Goal: Use online tool/utility: Utilize a website feature to perform a specific function

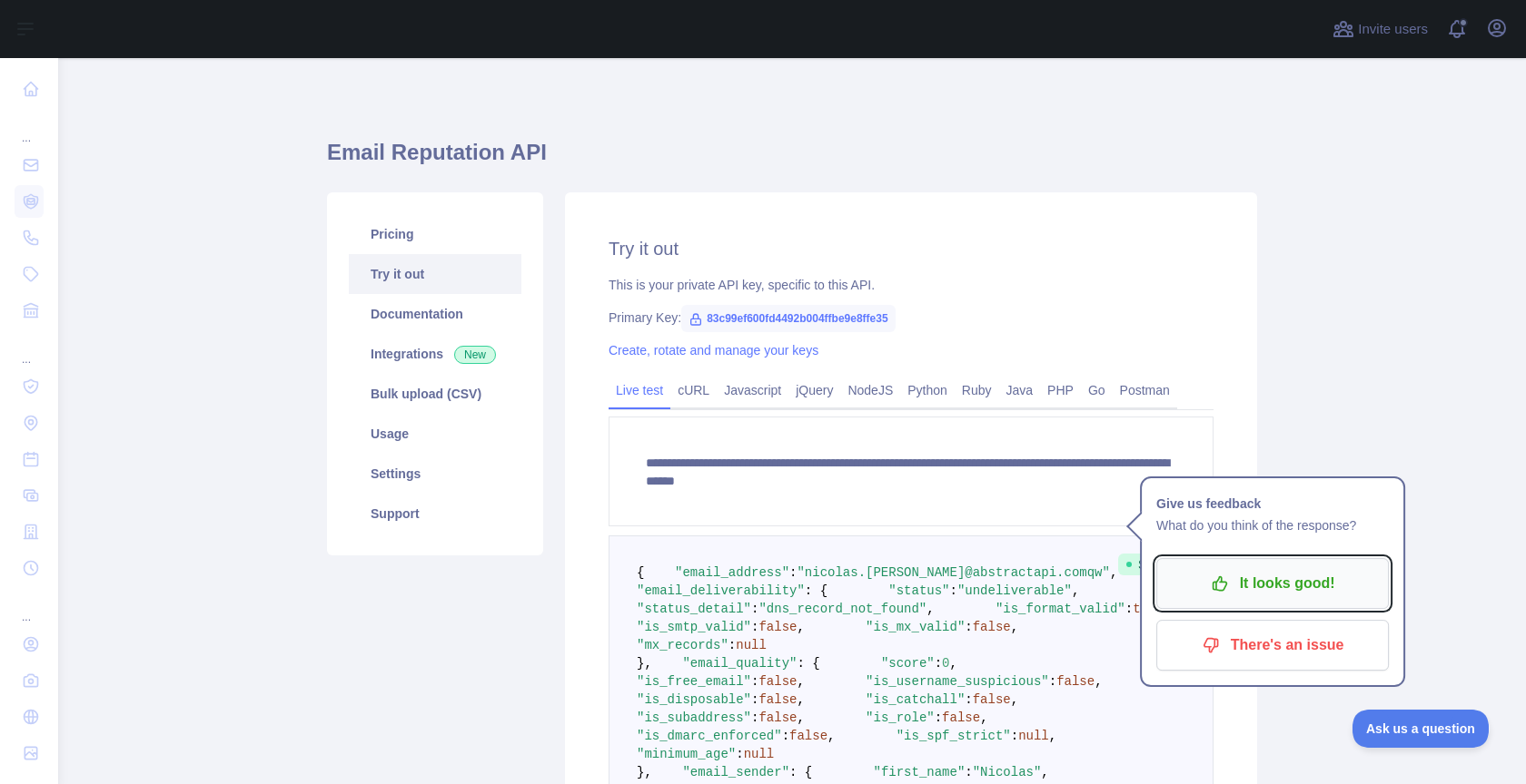
click at [1239, 580] on p "It looks good!" at bounding box center [1272, 584] width 205 height 31
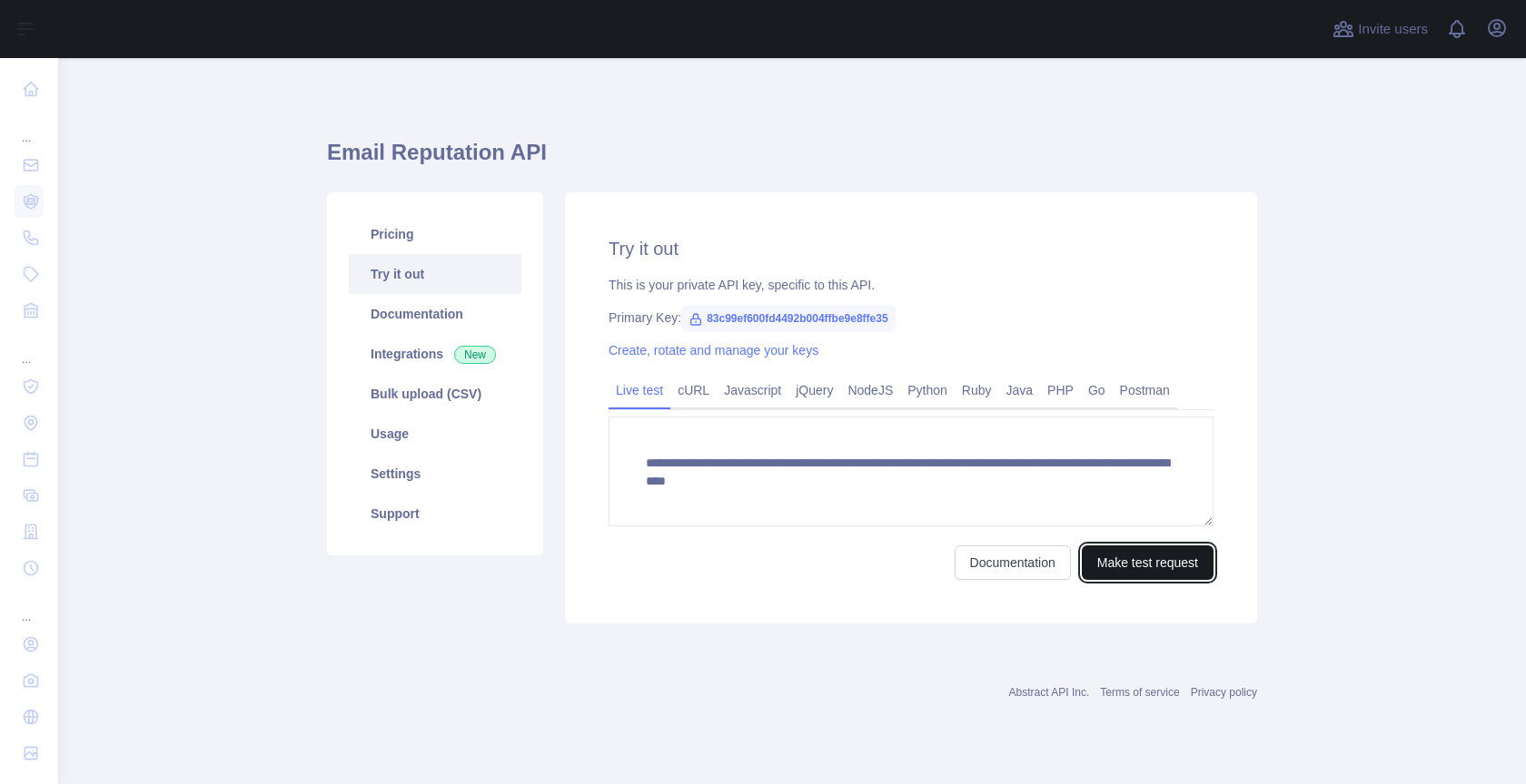
click at [1137, 555] on button "Make test request" at bounding box center [1148, 563] width 132 height 35
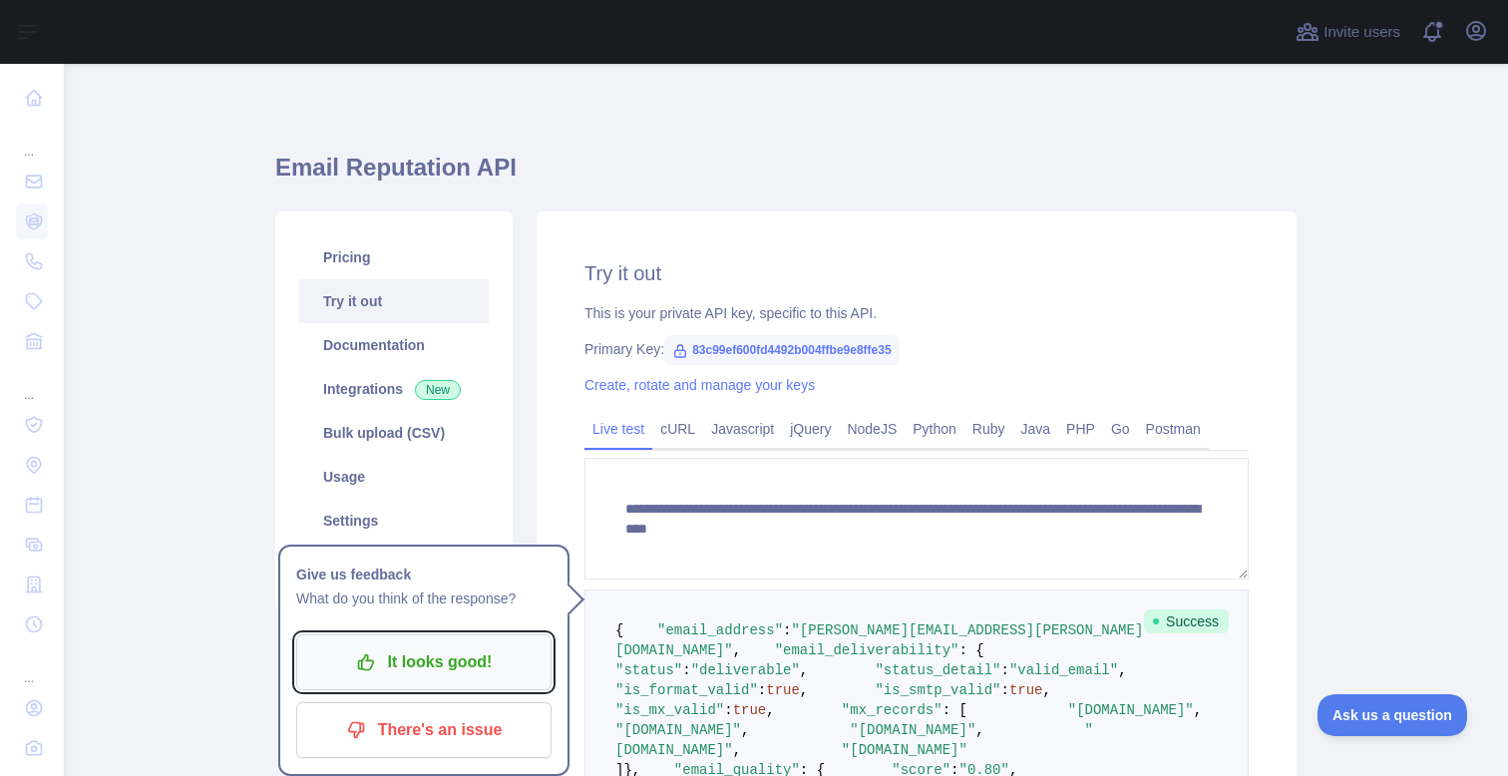
click at [477, 666] on p "It looks good!" at bounding box center [423, 662] width 225 height 34
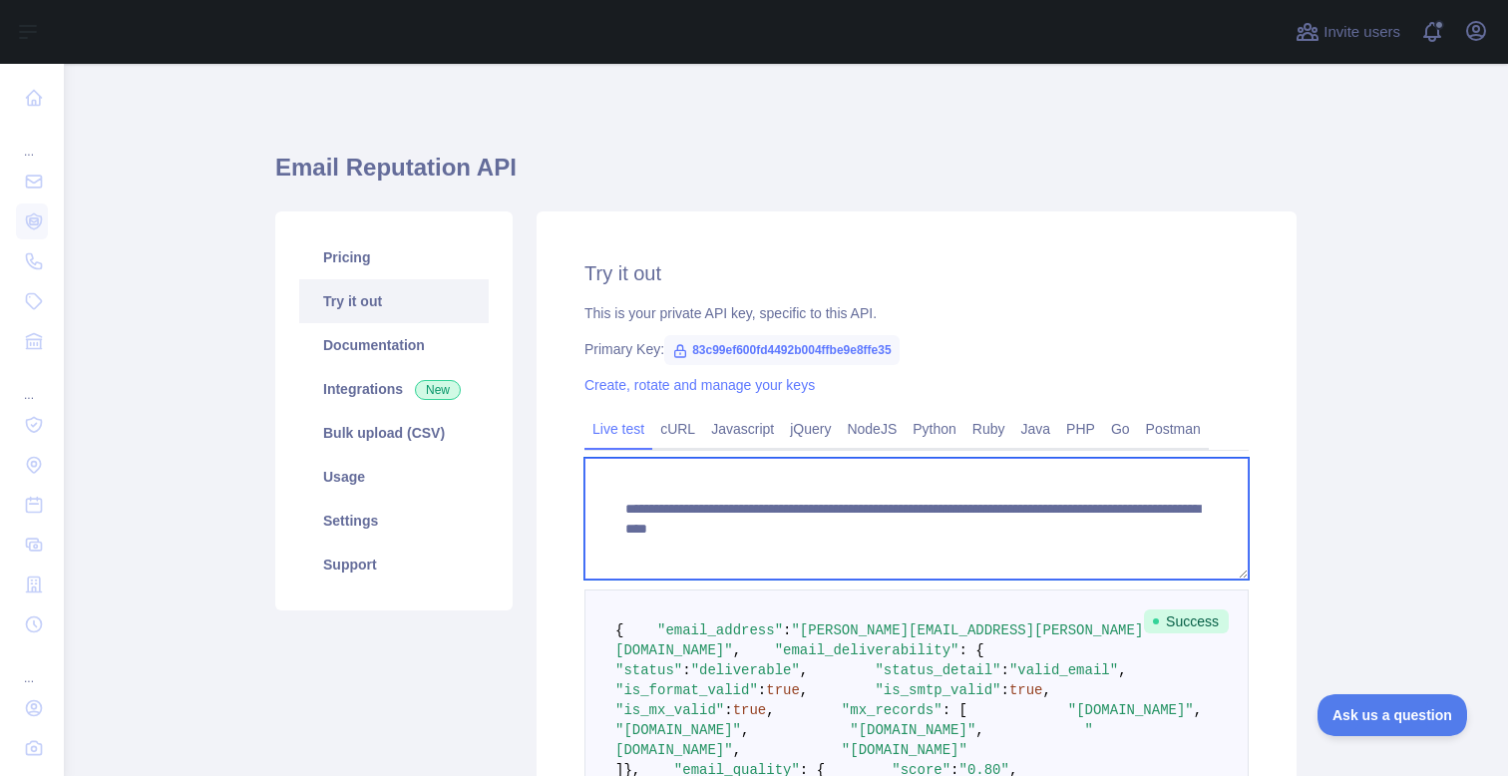
drag, startPoint x: 982, startPoint y: 531, endPoint x: 1222, endPoint y: 539, distance: 240.4
click at [1220, 538] on textarea "**********" at bounding box center [916, 519] width 664 height 122
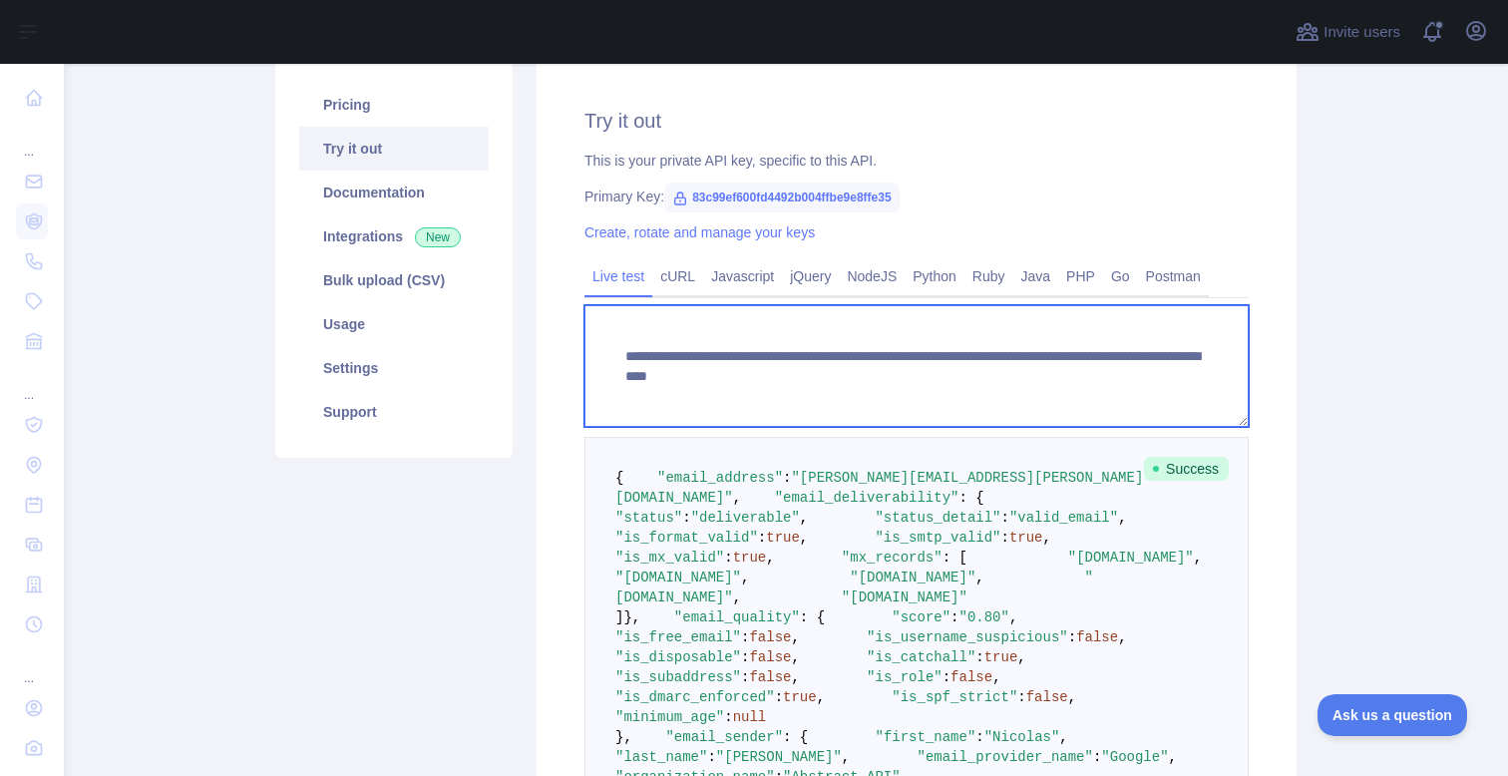
scroll to position [164, 0]
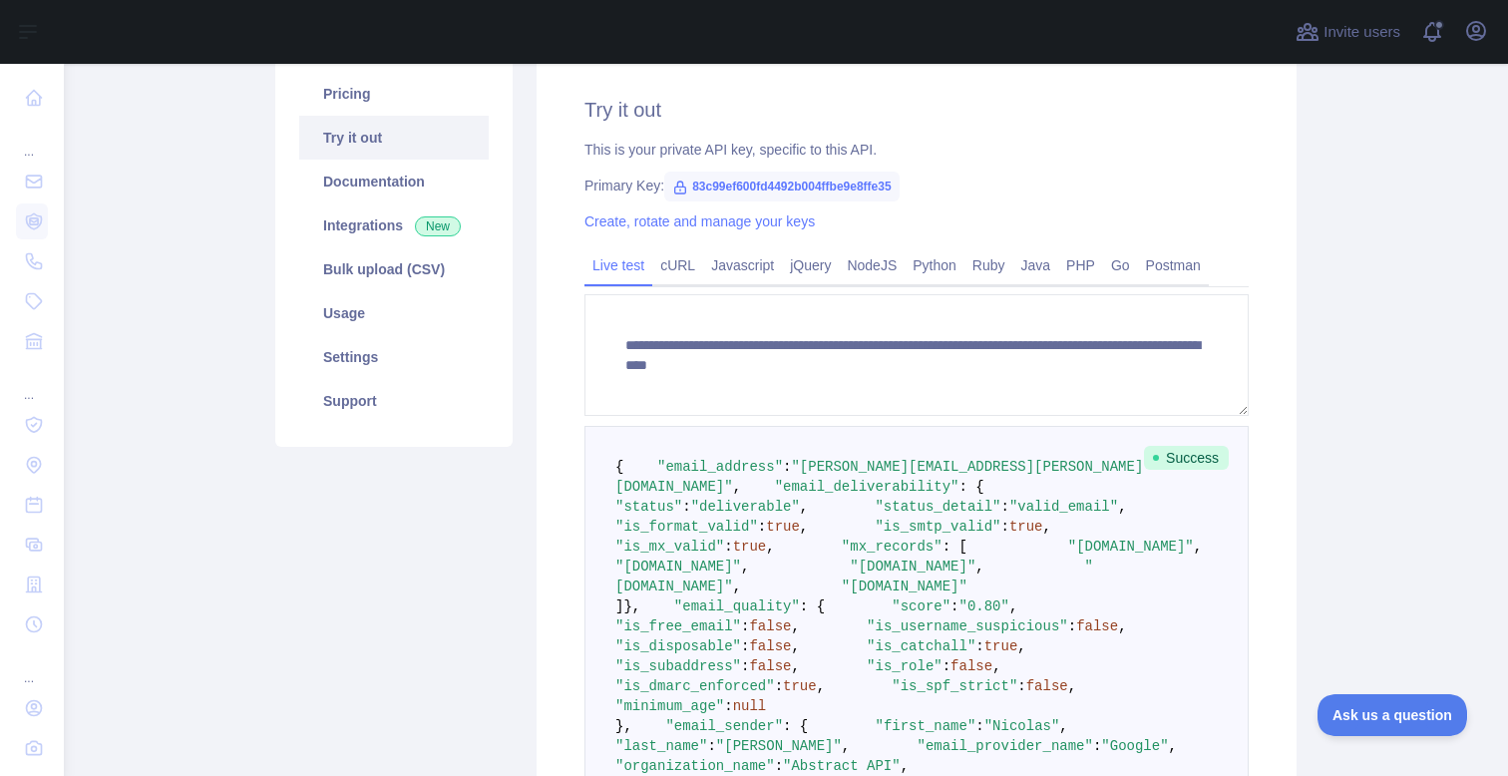
click at [800, 514] on span ""deliverable"" at bounding box center [745, 507] width 109 height 16
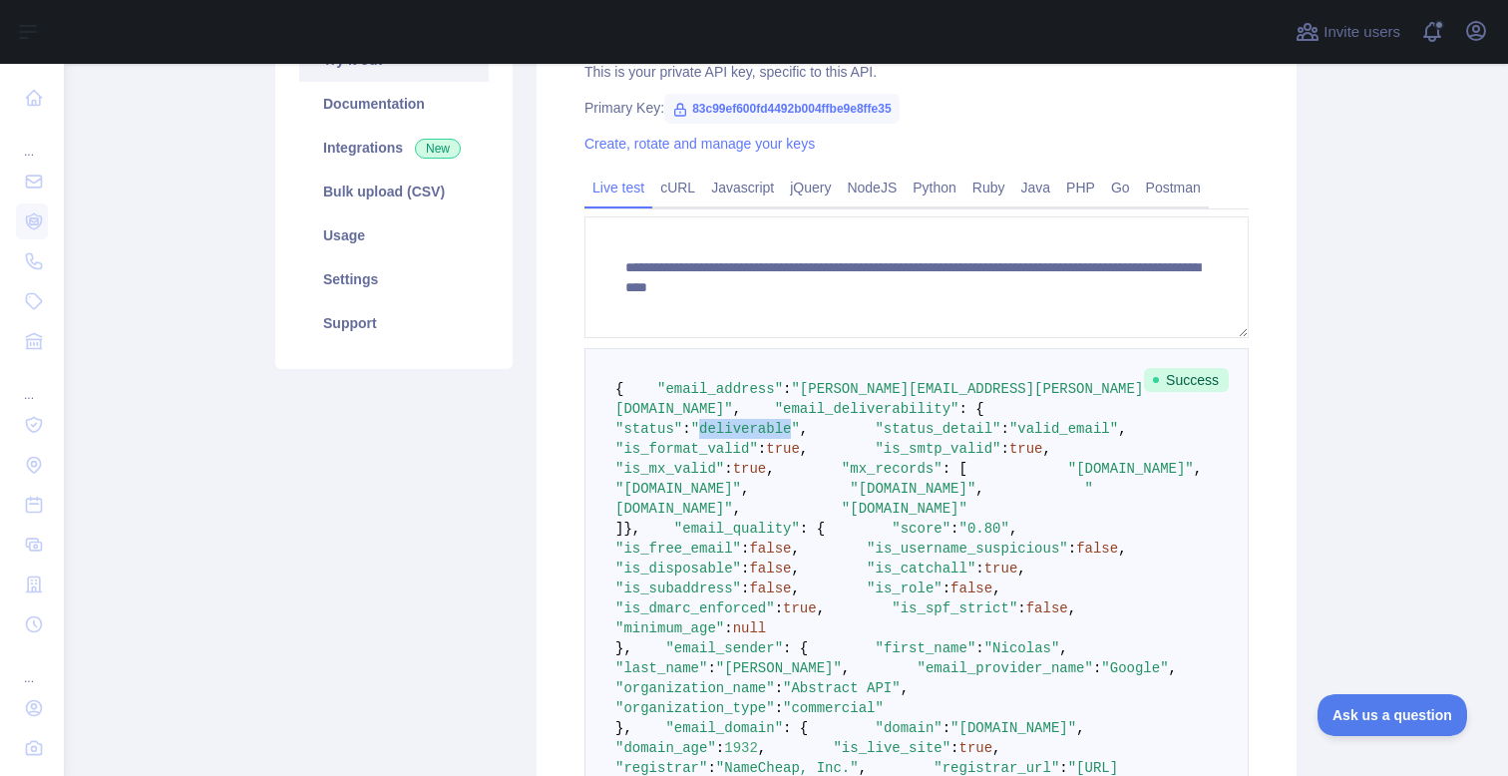
scroll to position [263, 0]
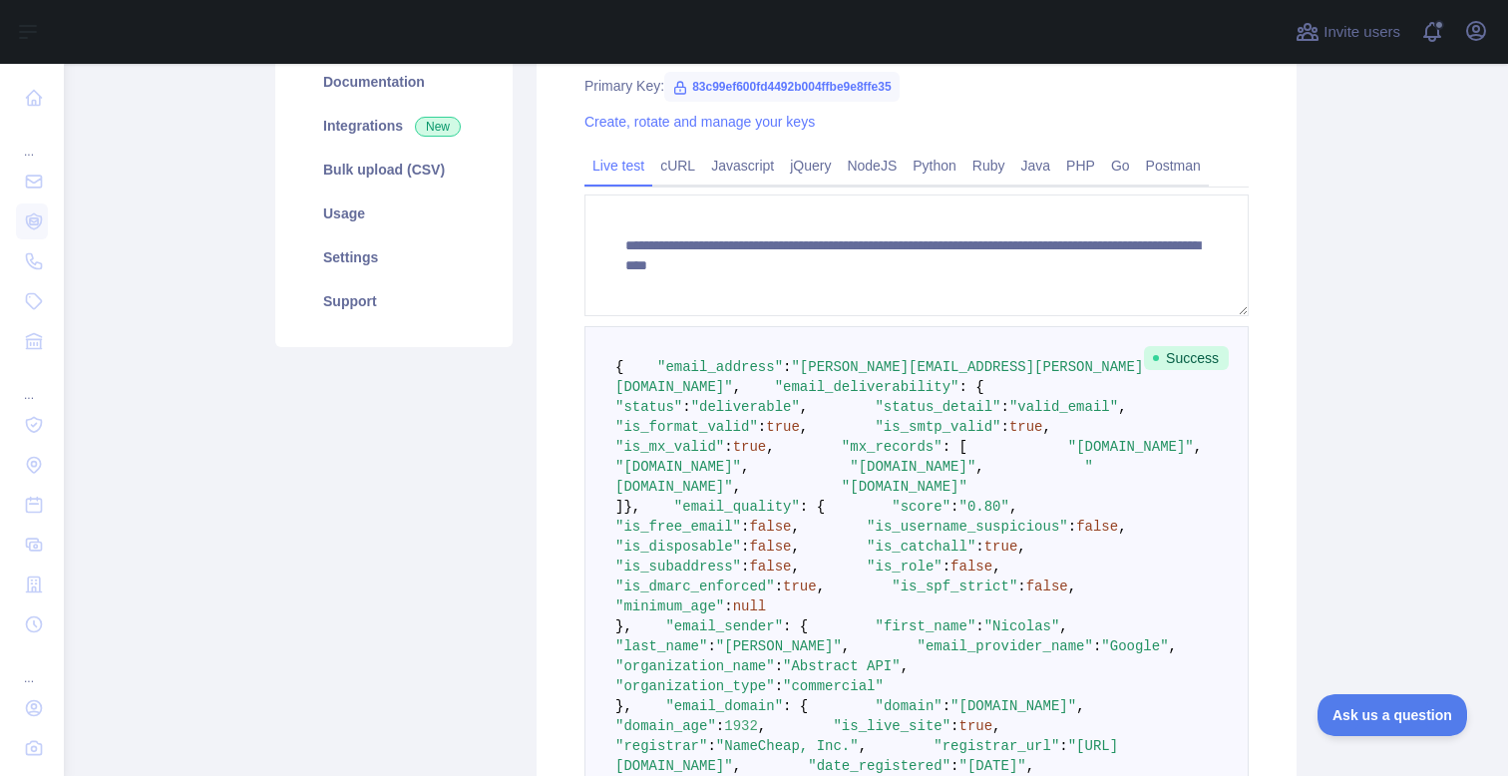
click at [1009, 415] on span ""valid_email"" at bounding box center [1063, 407] width 109 height 16
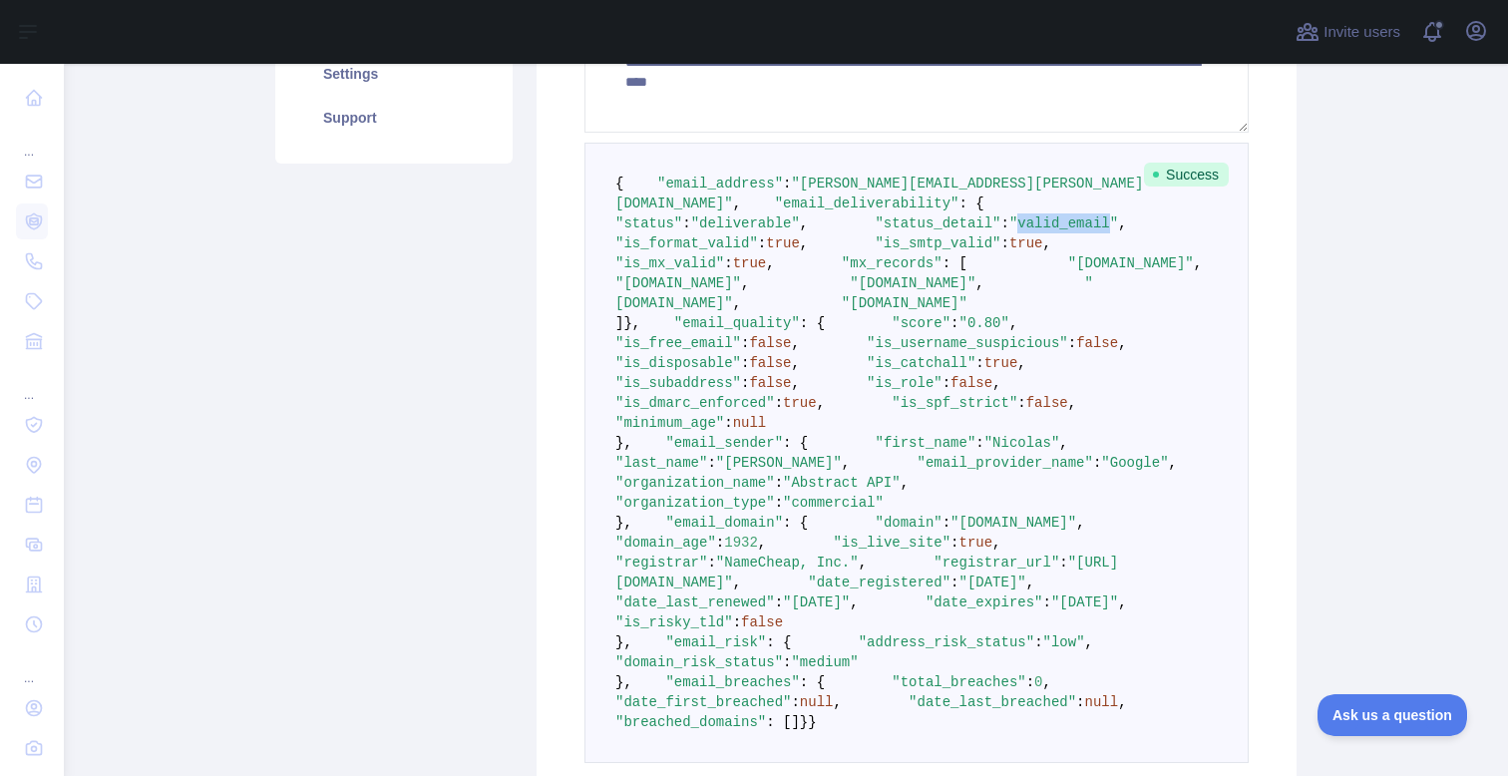
scroll to position [462, 0]
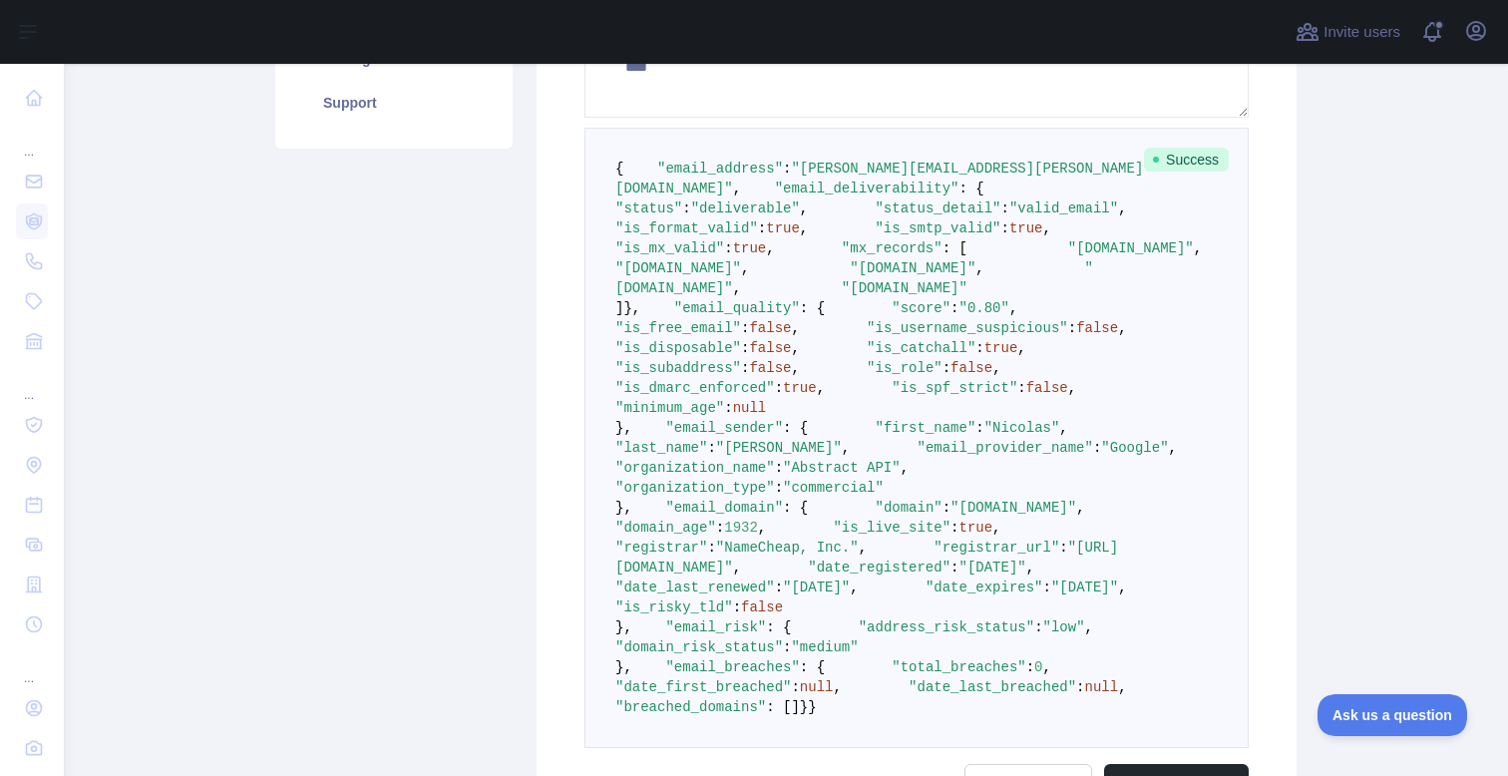
click at [741, 336] on span ""is_free_email"" at bounding box center [678, 328] width 126 height 16
click at [866, 336] on span ""is_username_suspicious"" at bounding box center [966, 328] width 201 height 16
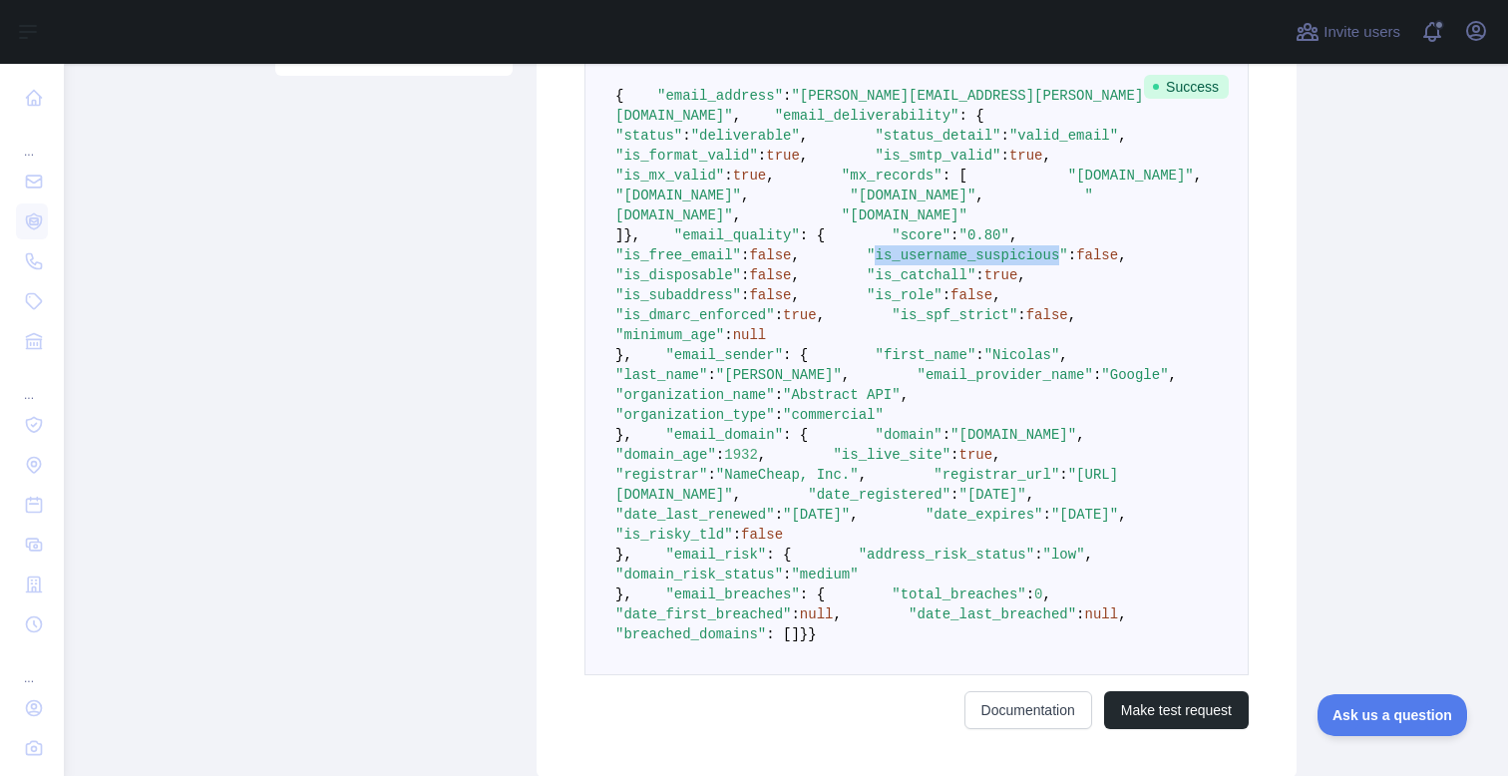
scroll to position [529, 0]
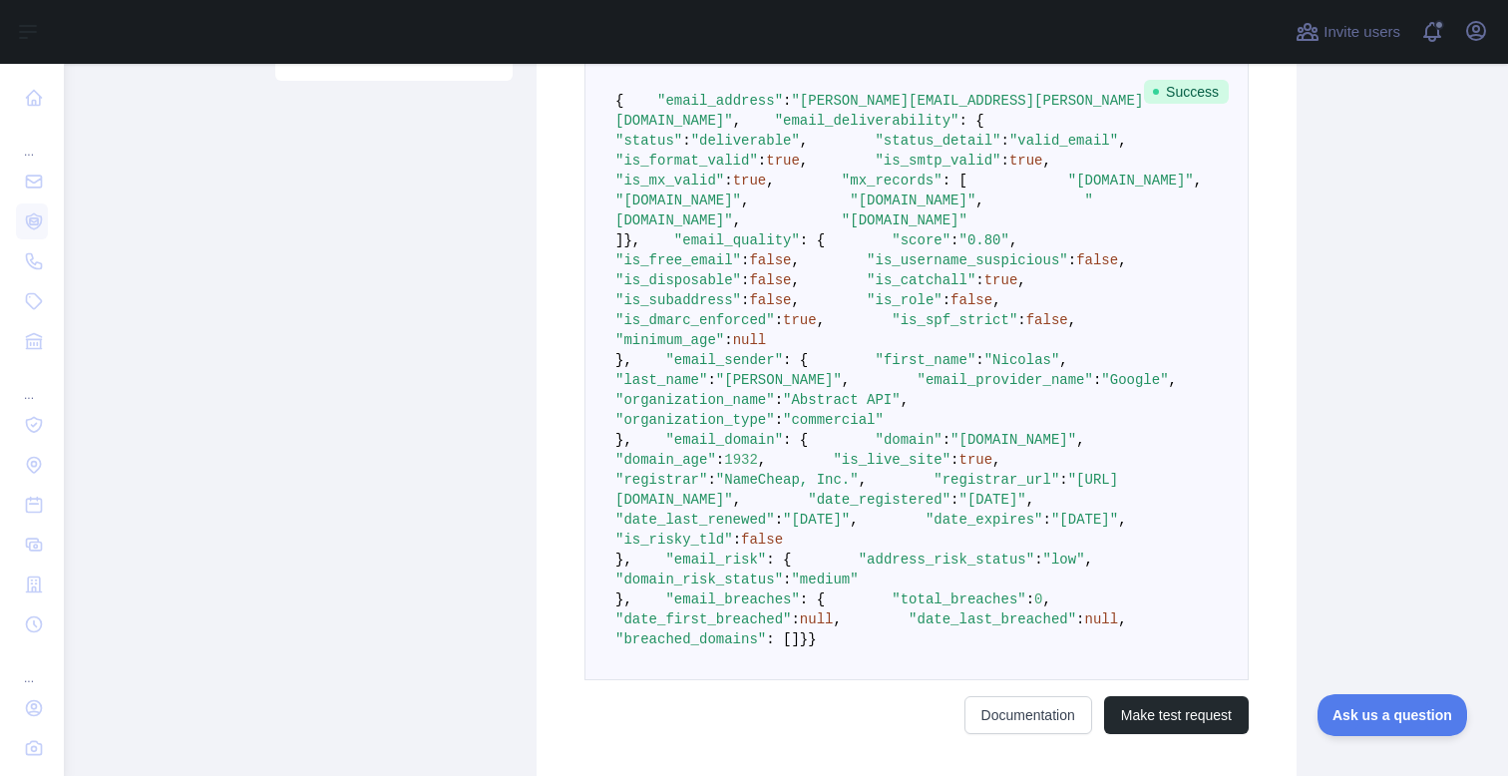
click at [741, 288] on span ""is_disposable"" at bounding box center [678, 280] width 126 height 16
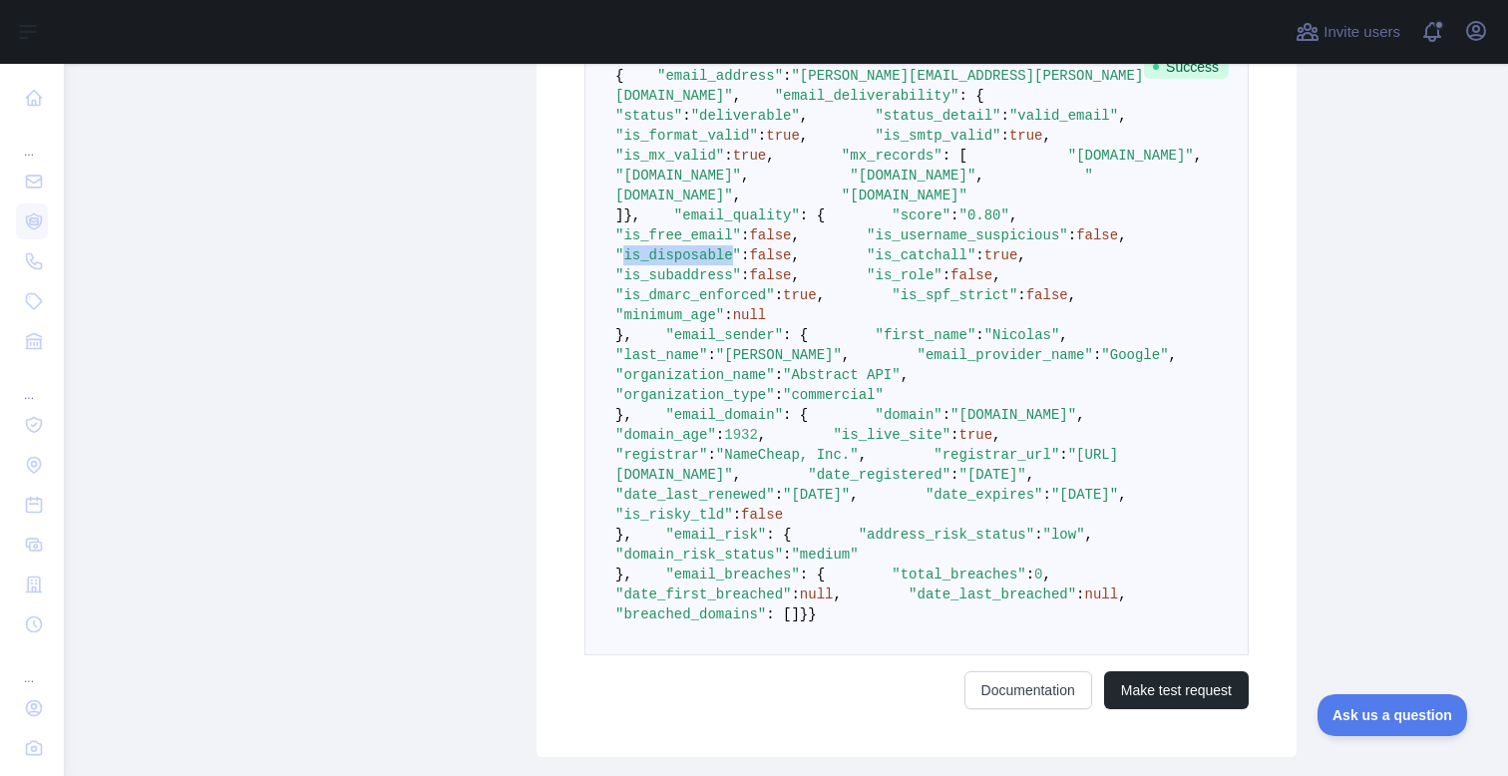
scroll to position [572, 0]
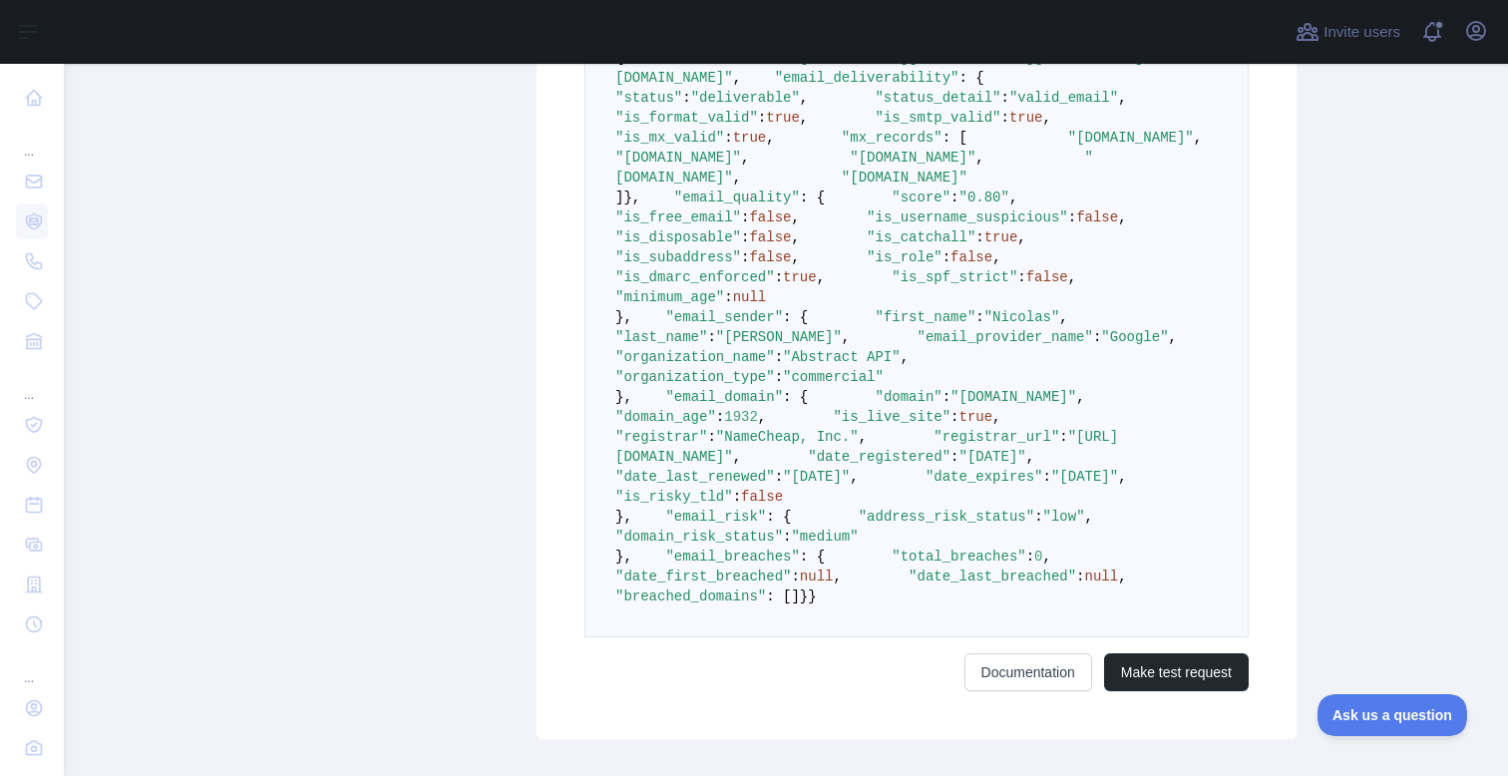
click at [866, 245] on span ""is_catchall"" at bounding box center [920, 237] width 109 height 16
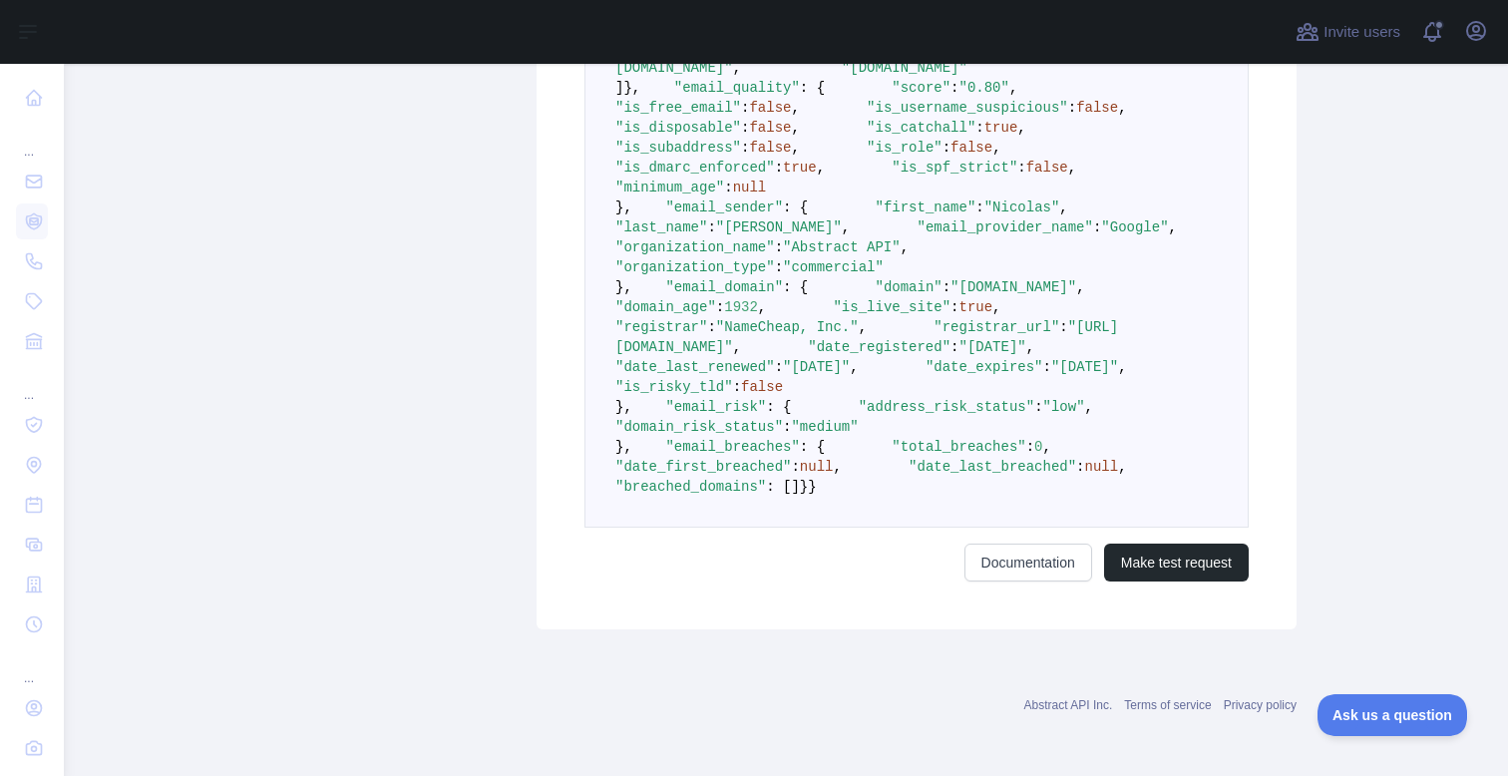
scroll to position [704, 0]
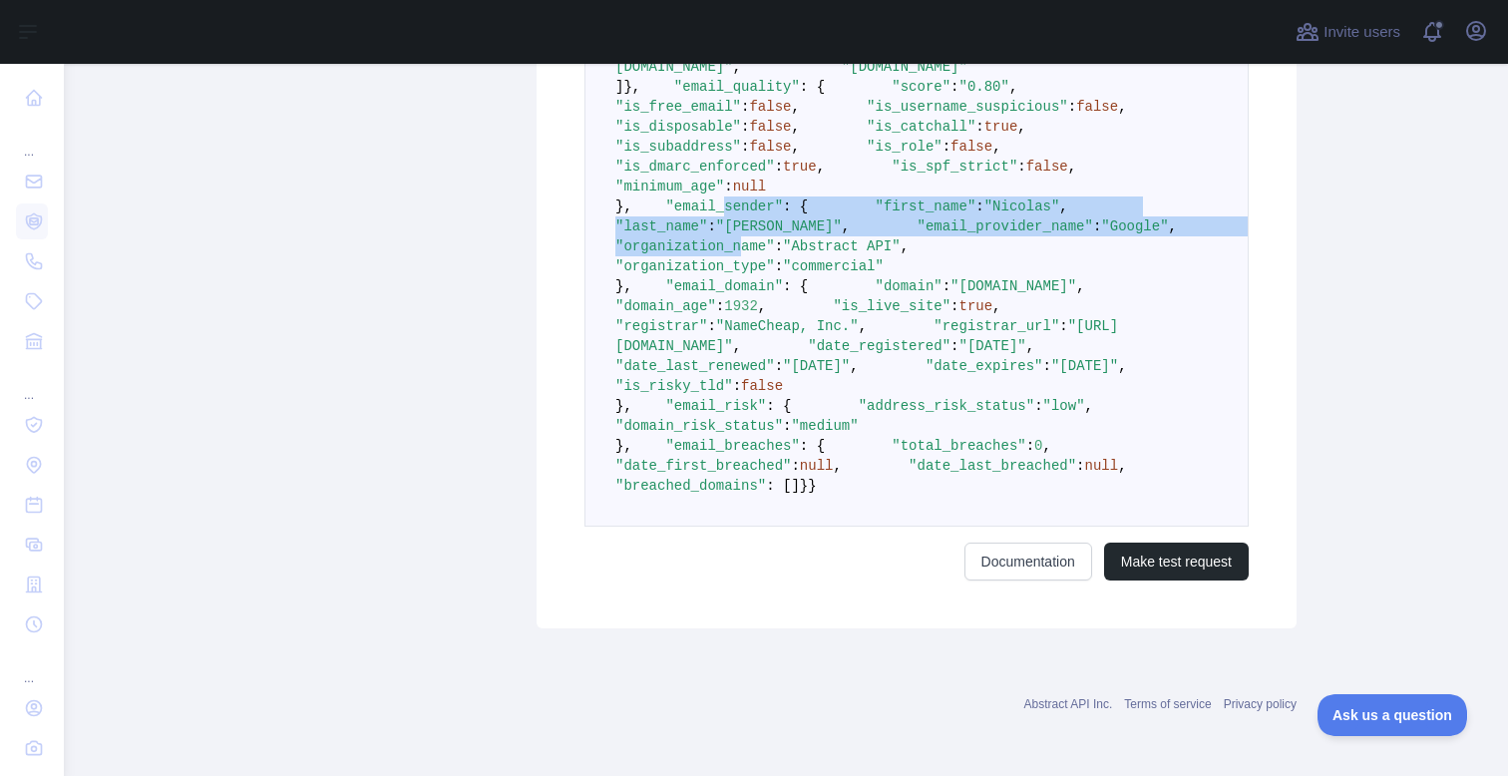
drag, startPoint x: 709, startPoint y: 480, endPoint x: 807, endPoint y: 566, distance: 130.7
click at [806, 494] on code "{ "email_address" : "[PERSON_NAME][EMAIL_ADDRESS][PERSON_NAME][DOMAIN_NAME]" , …" at bounding box center [958, 216] width 687 height 554
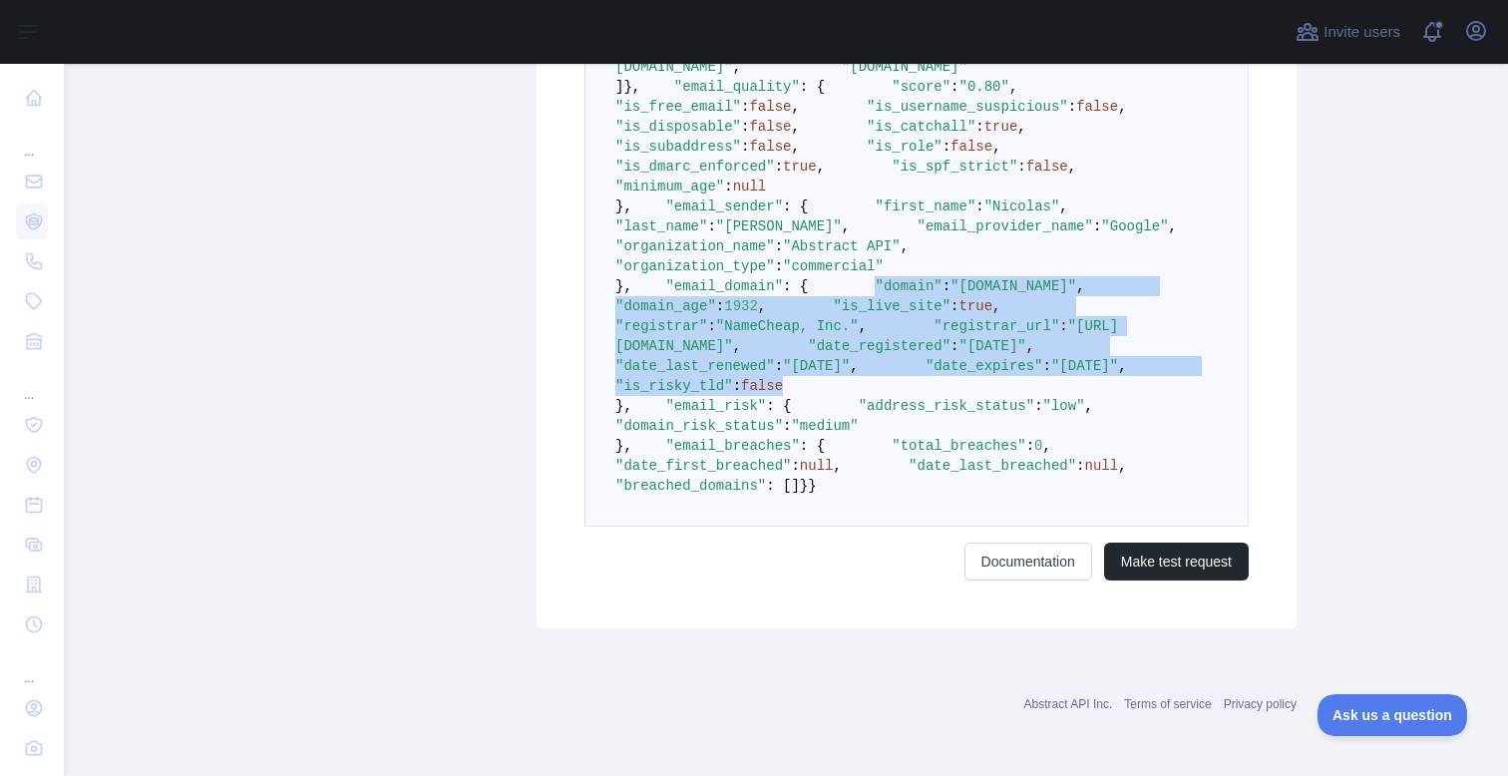
drag, startPoint x: 686, startPoint y: 513, endPoint x: 876, endPoint y: 682, distance: 255.0
click at [876, 526] on pre "{ "email_address" : "[PERSON_NAME][EMAIL_ADDRESS][PERSON_NAME][DOMAIN_NAME]" , …" at bounding box center [916, 216] width 664 height 620
drag, startPoint x: 687, startPoint y: 620, endPoint x: 980, endPoint y: 669, distance: 297.2
click at [980, 526] on pre "{ "email_address" : "[PERSON_NAME][EMAIL_ADDRESS][PERSON_NAME][DOMAIN_NAME]" , …" at bounding box center [916, 216] width 664 height 620
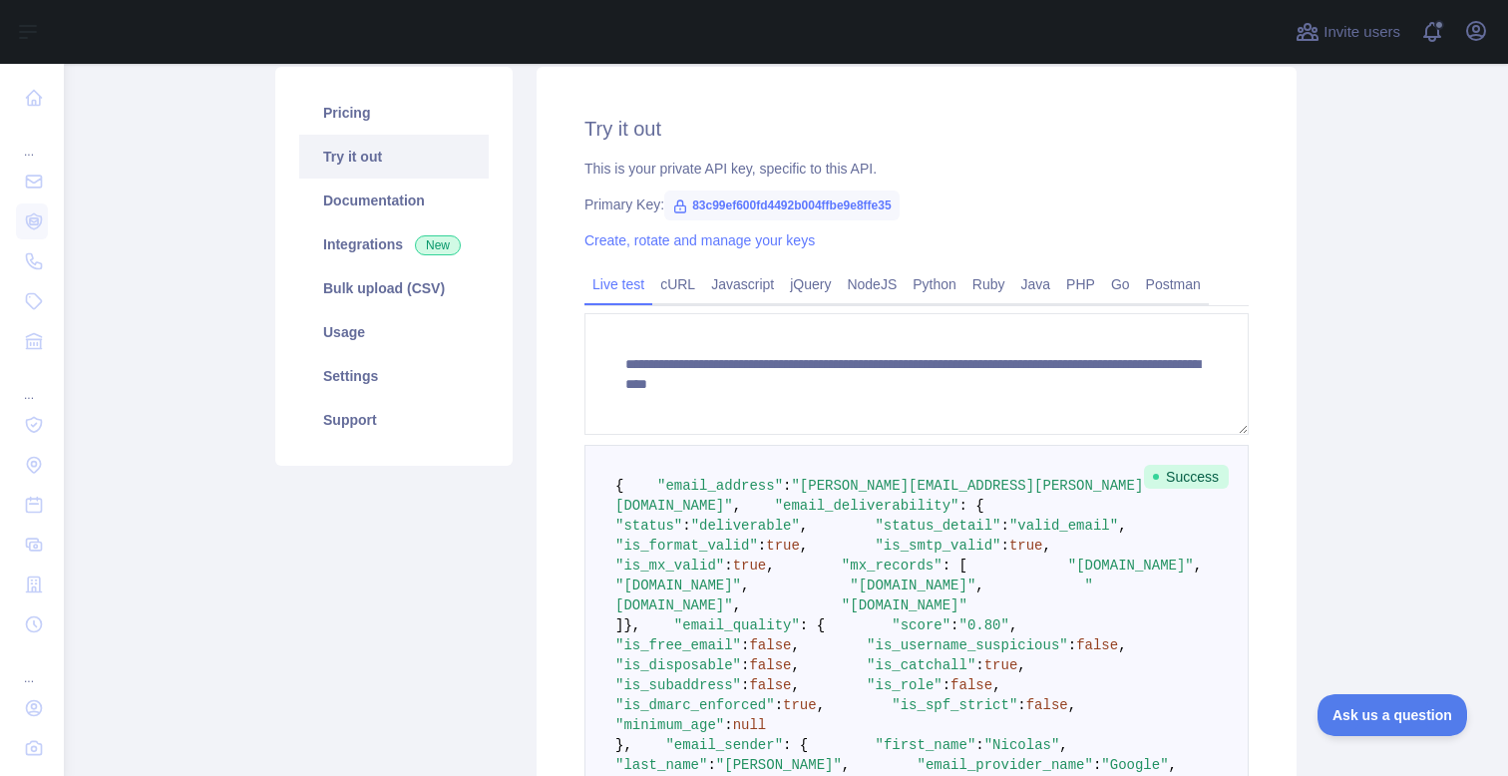
scroll to position [134, 0]
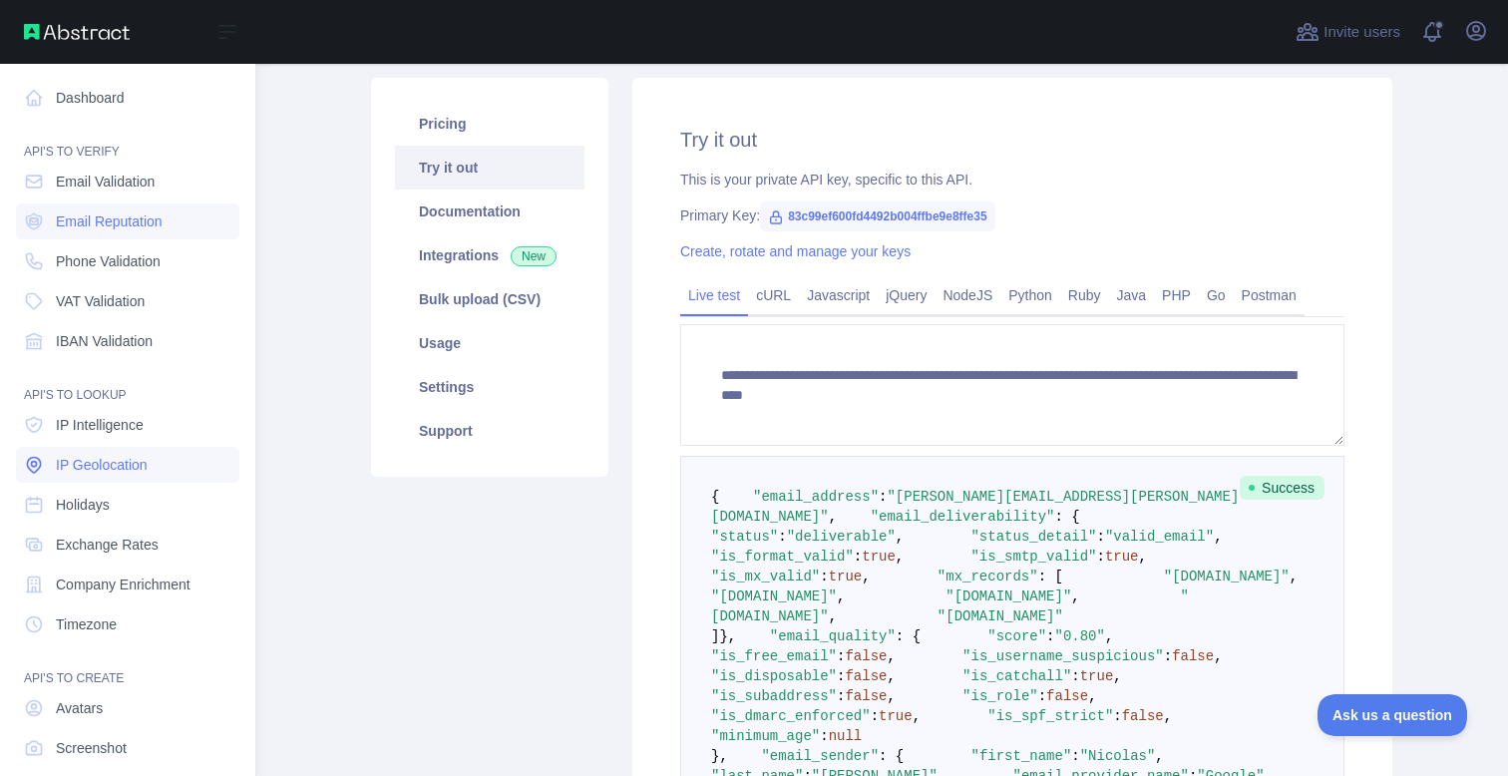
click at [132, 447] on link "IP Geolocation" at bounding box center [127, 465] width 223 height 36
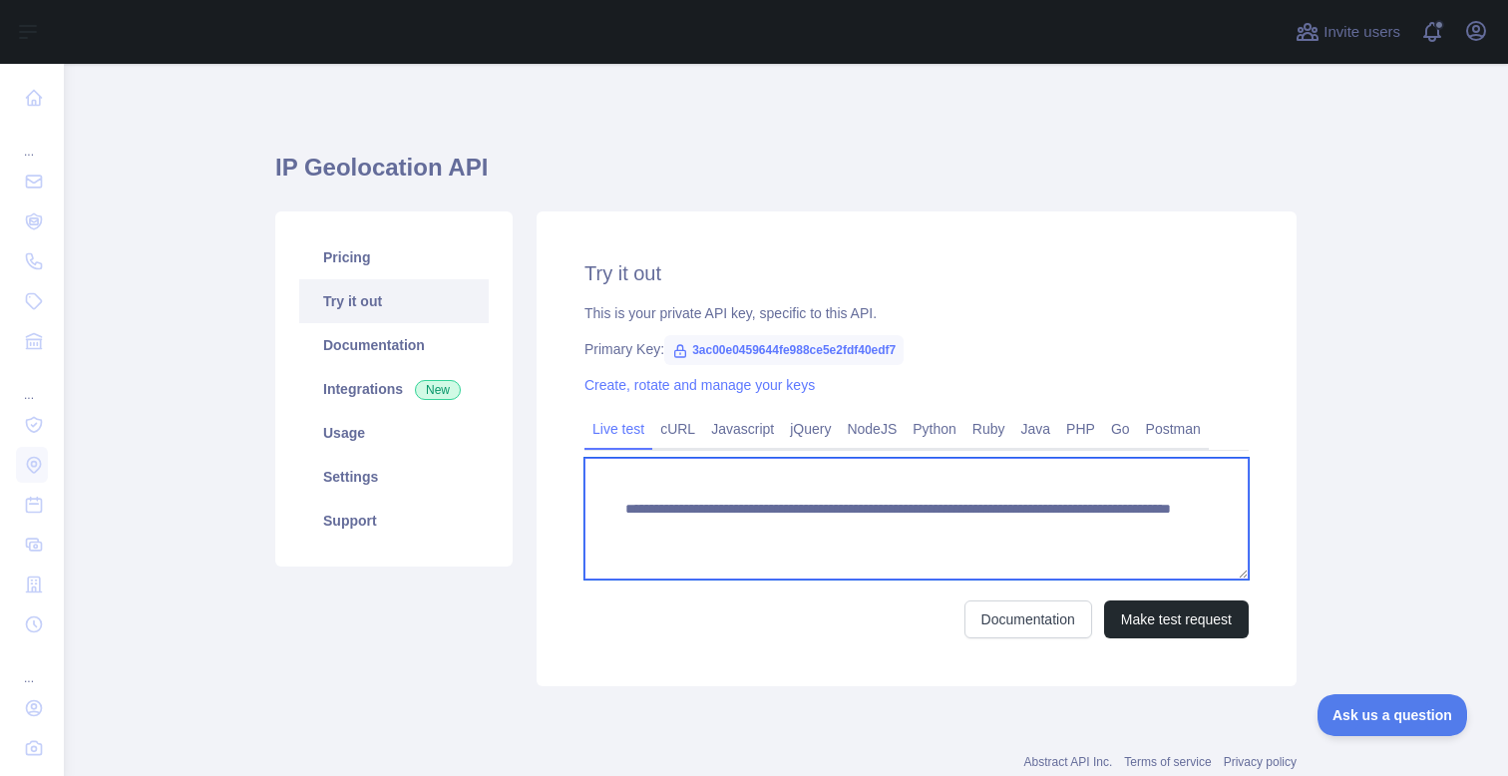
drag, startPoint x: 1024, startPoint y: 525, endPoint x: 1192, endPoint y: 528, distance: 167.5
click at [1192, 528] on textarea "**********" at bounding box center [916, 519] width 664 height 122
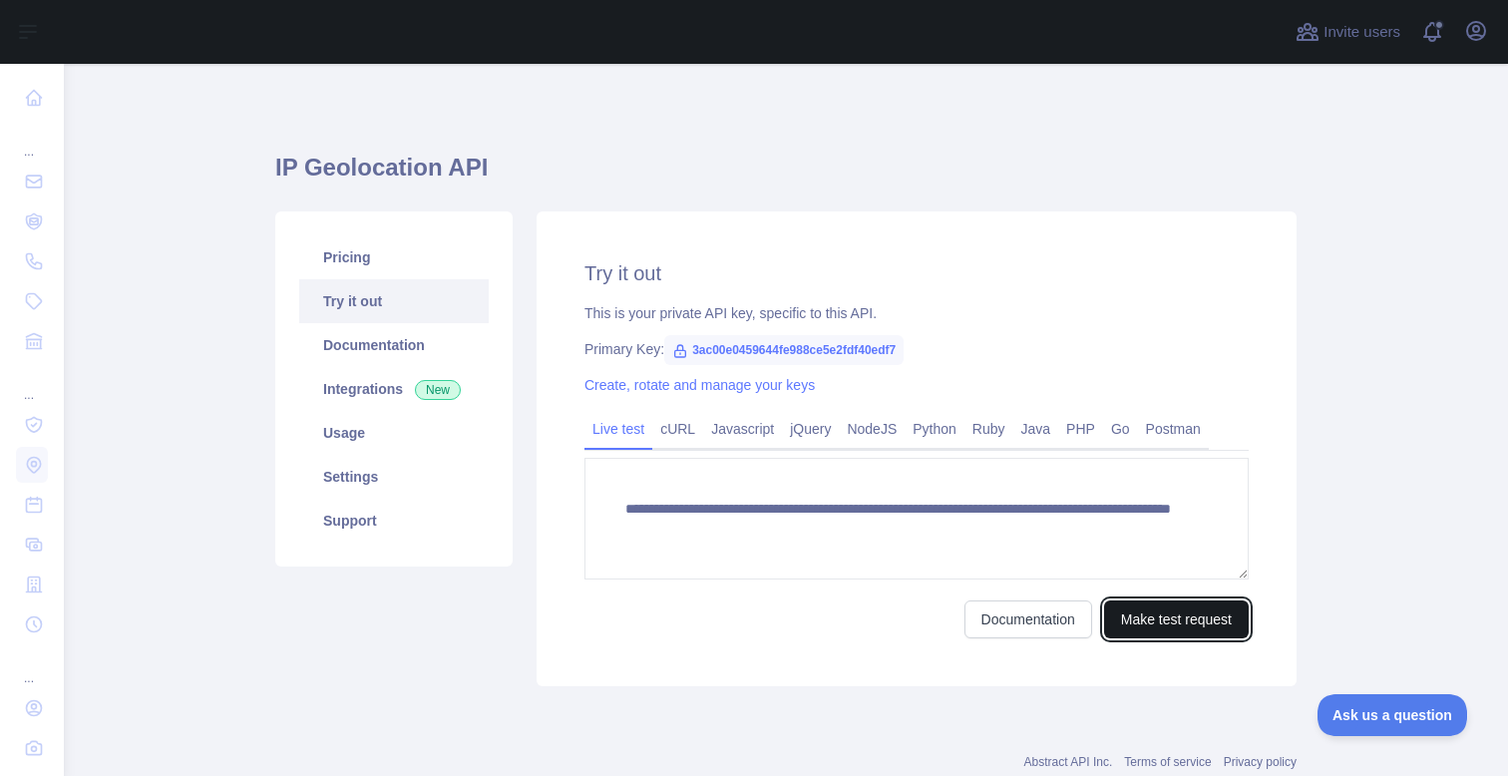
click at [1127, 600] on button "Make test request" at bounding box center [1176, 619] width 145 height 38
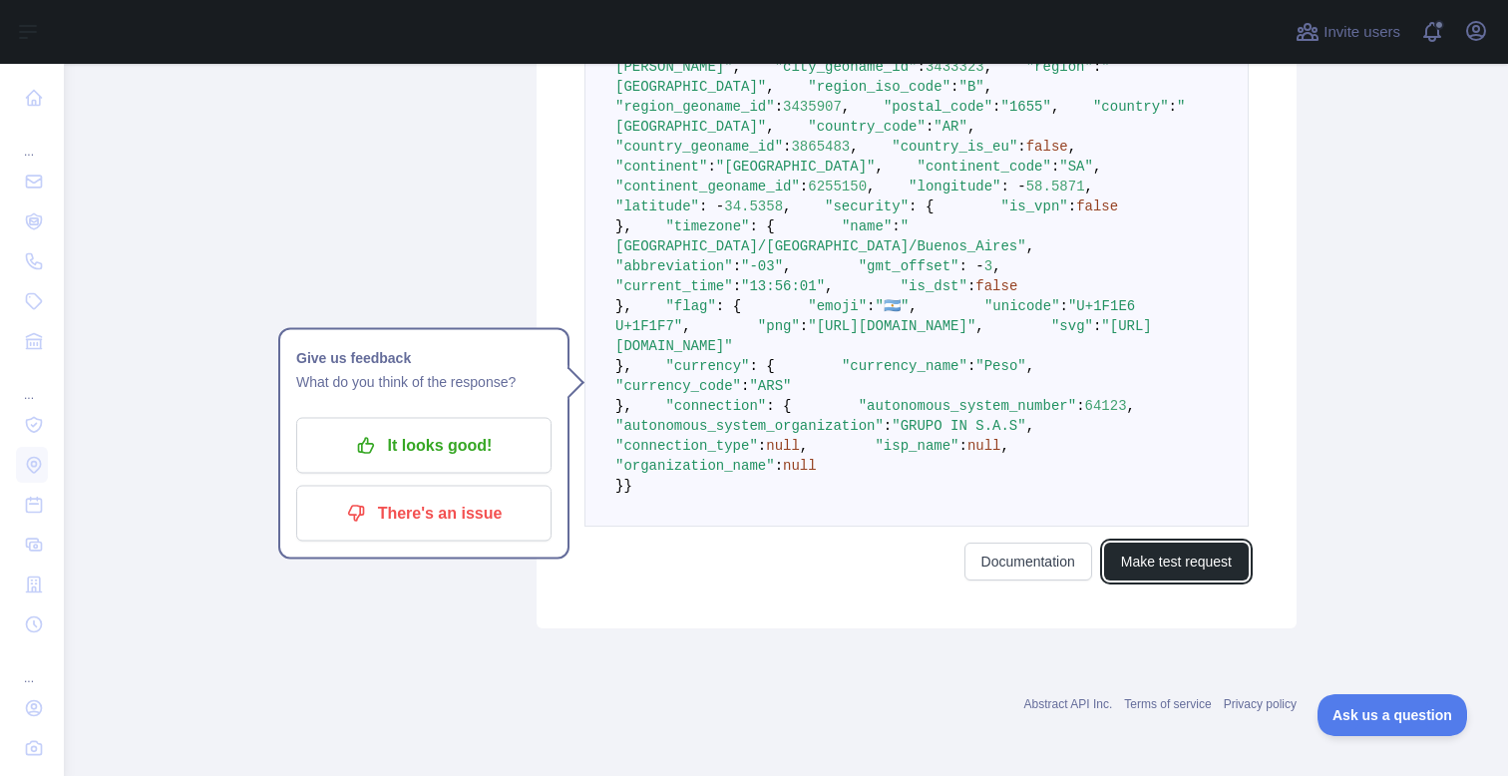
scroll to position [782, 0]
click at [808, 334] on span ""[URL][DOMAIN_NAME]"" at bounding box center [892, 326] width 168 height 16
drag, startPoint x: 698, startPoint y: 734, endPoint x: 669, endPoint y: 604, distance: 132.8
click at [669, 526] on pre "{ "ip_address" : "[TECHNICAL_ID]" , "city" : "[PERSON_NAME][GEOGRAPHIC_DATA][PE…" at bounding box center [916, 266] width 664 height 520
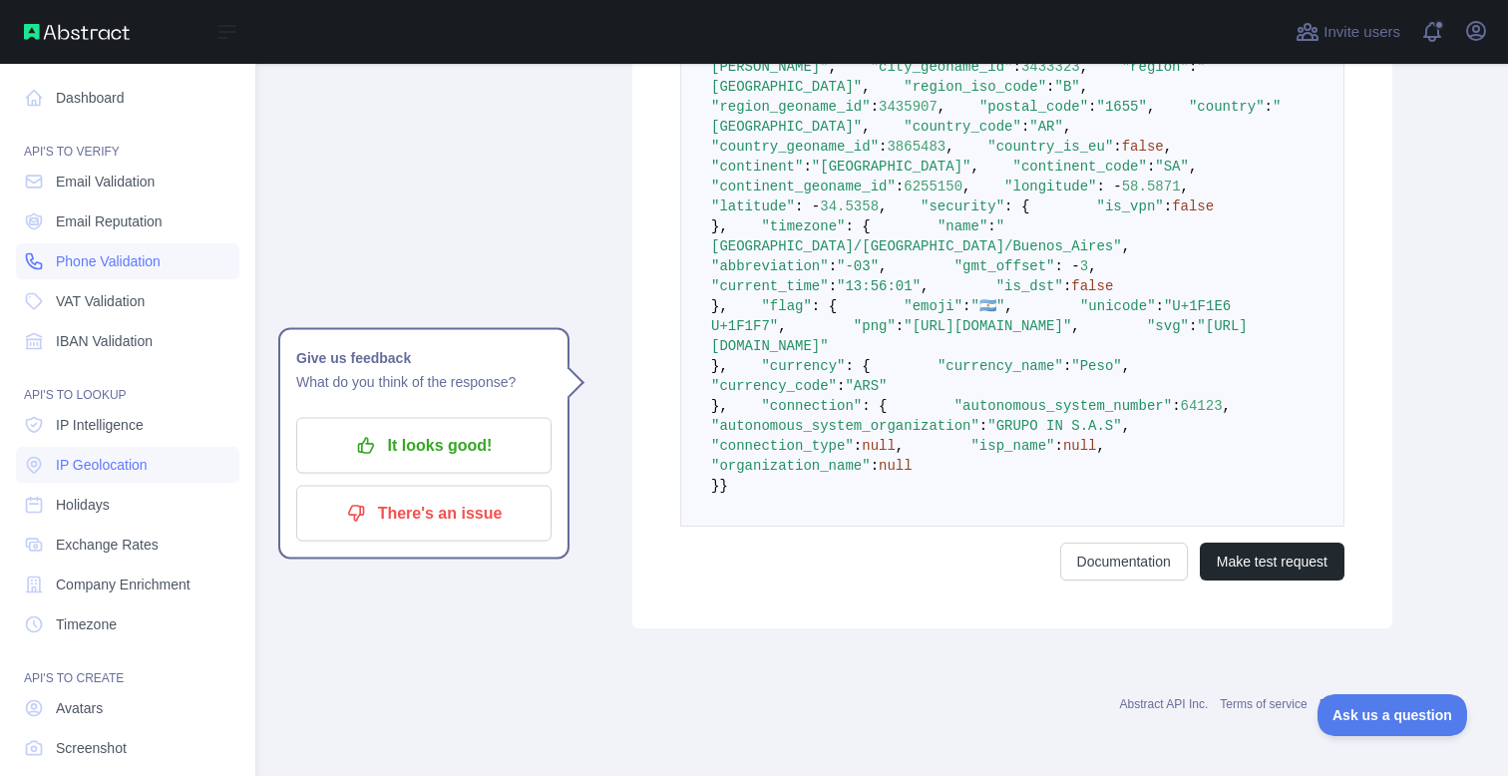
click at [96, 269] on span "Phone Validation" at bounding box center [108, 261] width 105 height 20
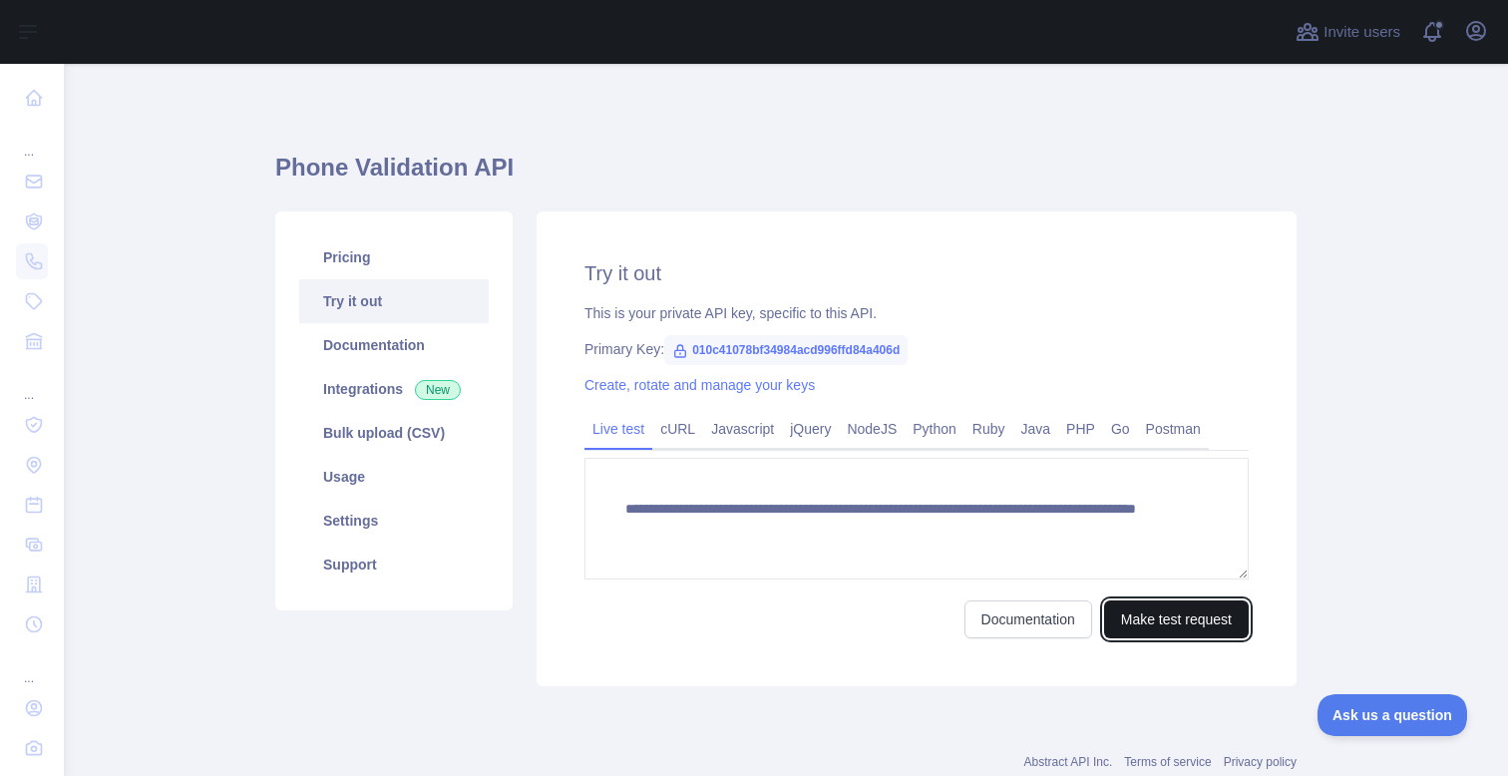
click at [1146, 613] on button "Make test request" at bounding box center [1176, 619] width 145 height 38
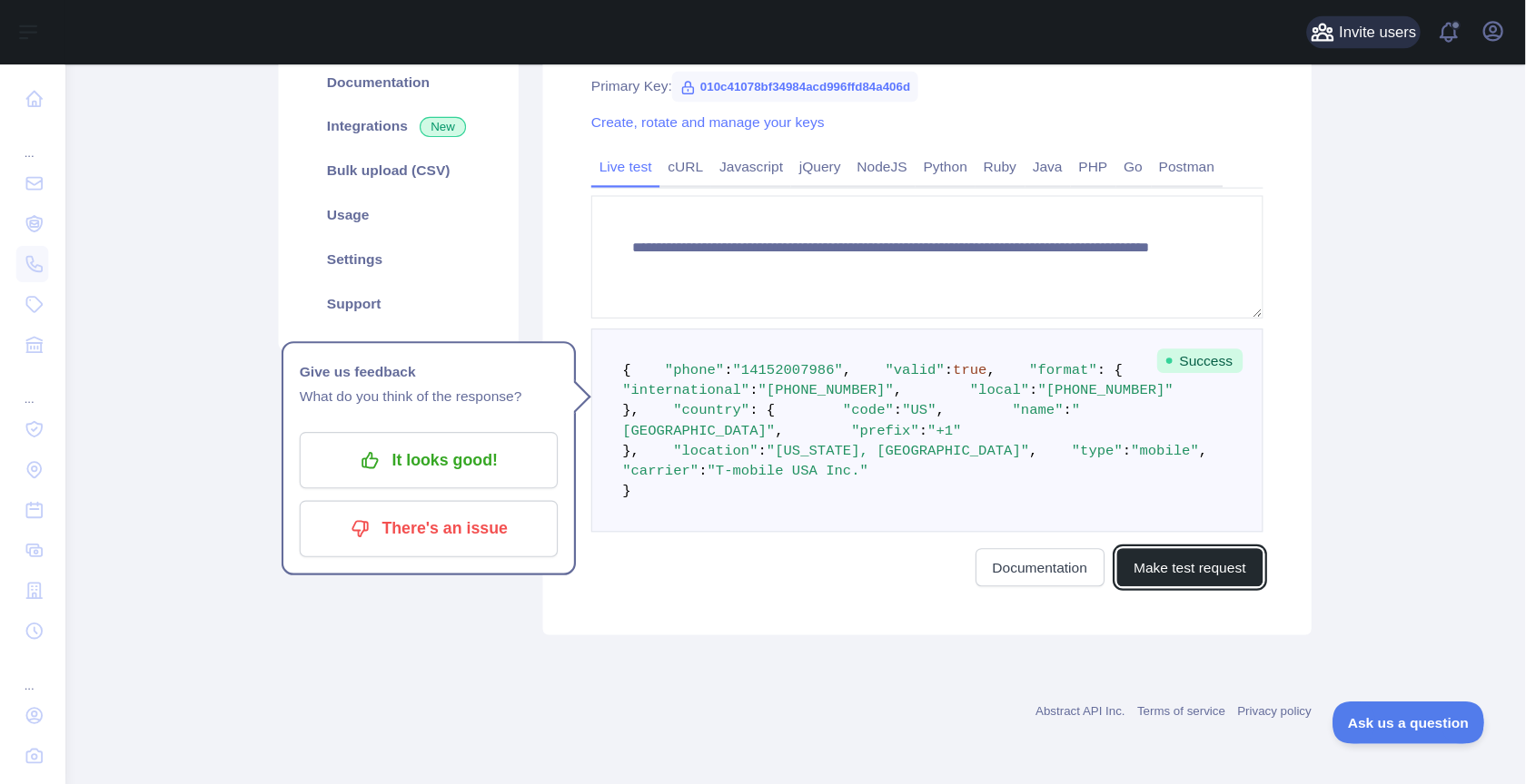
scroll to position [293, 0]
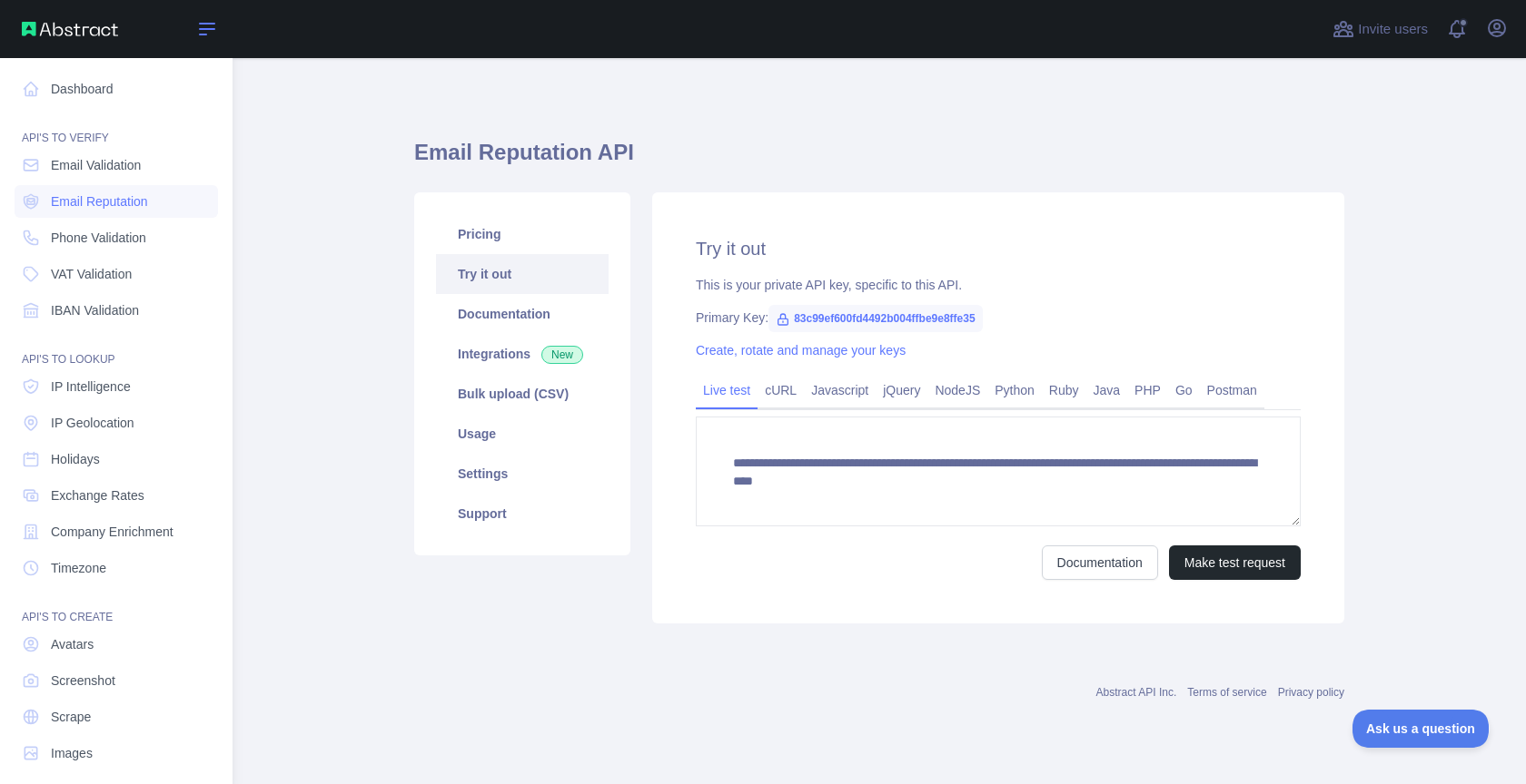
click at [213, 21] on icon at bounding box center [207, 29] width 22 height 22
